Goal: Information Seeking & Learning: Find specific fact

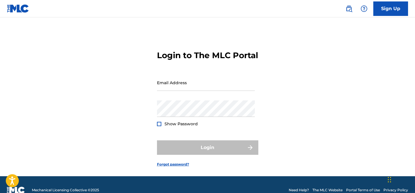
click at [15, 8] on img at bounding box center [18, 8] width 22 height 8
click at [17, 8] on img at bounding box center [18, 8] width 22 height 8
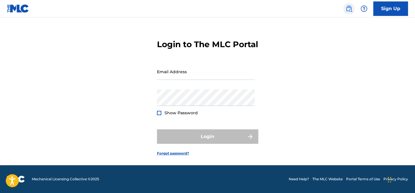
click at [348, 10] on img at bounding box center [348, 8] width 7 height 7
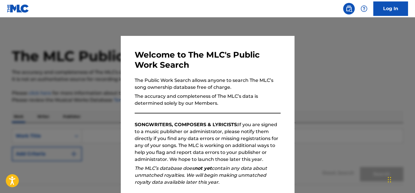
scroll to position [72, 0]
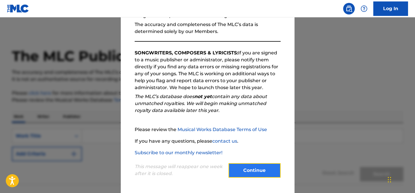
click at [254, 169] on button "Continue" at bounding box center [254, 170] width 52 height 14
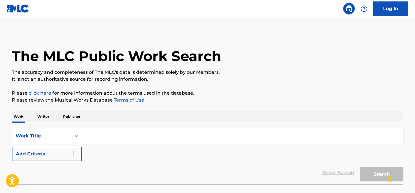
scroll to position [40, 0]
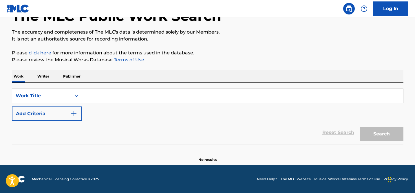
click at [146, 94] on input "Search Form" at bounding box center [242, 96] width 321 height 14
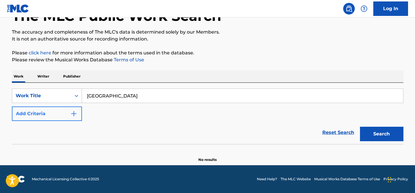
type input "[GEOGRAPHIC_DATA]"
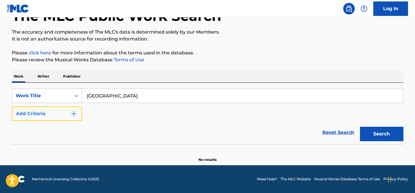
click at [76, 115] on img "Search Form" at bounding box center [73, 113] width 7 height 7
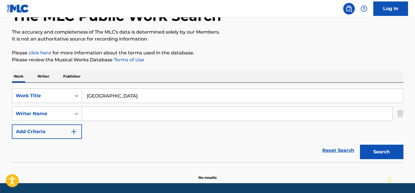
click at [90, 115] on input "Search Form" at bounding box center [237, 114] width 310 height 14
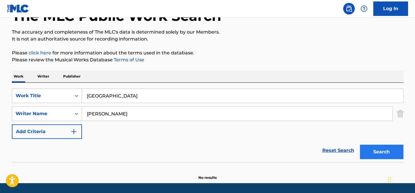
type input "[PERSON_NAME]"
click at [388, 152] on button "Search" at bounding box center [381, 152] width 43 height 14
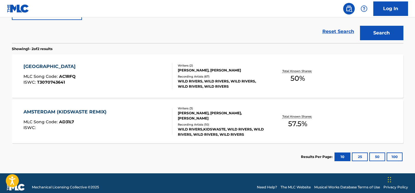
scroll to position [159, 0]
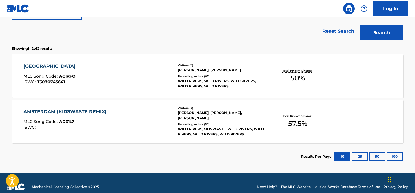
click at [167, 81] on div at bounding box center [169, 76] width 5 height 26
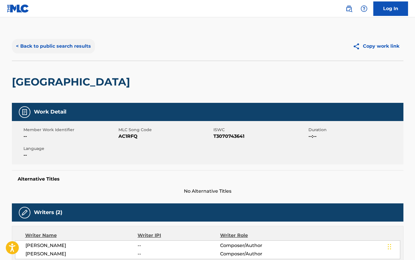
click at [47, 47] on button "< Back to public search results" at bounding box center [53, 46] width 83 height 14
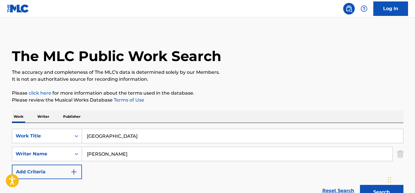
click at [98, 139] on input "[GEOGRAPHIC_DATA]" at bounding box center [242, 136] width 321 height 14
paste input "Wandering Child"
type input "Wandering Child"
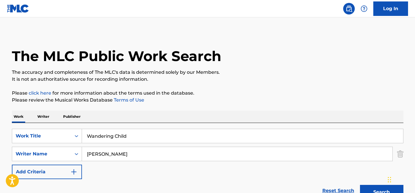
click at [360, 185] on button "Search" at bounding box center [381, 192] width 43 height 14
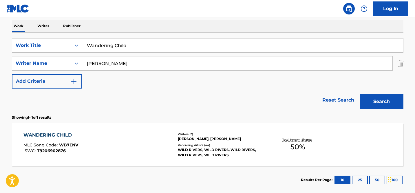
scroll to position [91, 0]
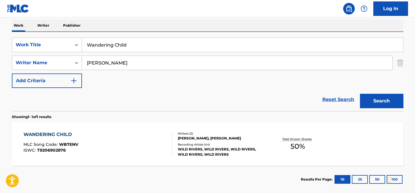
click at [171, 144] on div at bounding box center [169, 144] width 5 height 26
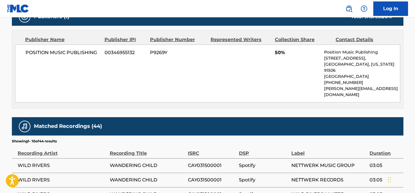
scroll to position [267, 0]
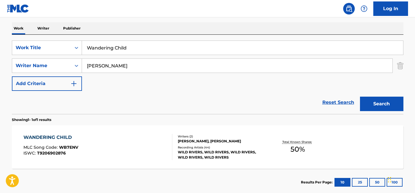
scroll to position [88, 0]
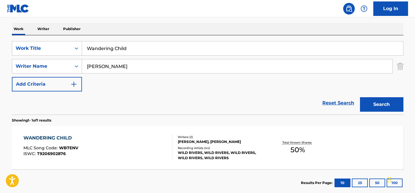
click at [109, 48] on input "Wandering Child" at bounding box center [242, 48] width 321 height 14
paste input "eatherman"
type input "Weatherman"
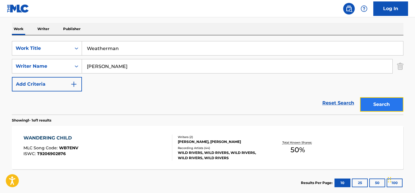
click at [386, 103] on button "Search" at bounding box center [381, 104] width 43 height 14
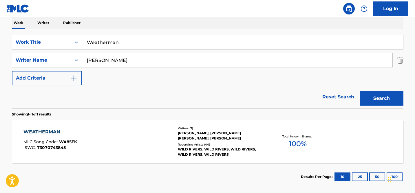
scroll to position [95, 0]
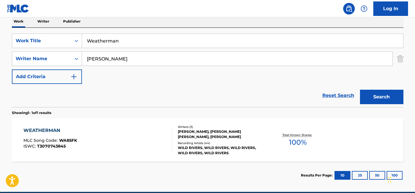
click at [208, 137] on div "[PERSON_NAME], [PERSON_NAME] [PERSON_NAME], [PERSON_NAME]" at bounding box center [221, 134] width 87 height 10
